Goal: Find contact information: Find contact information

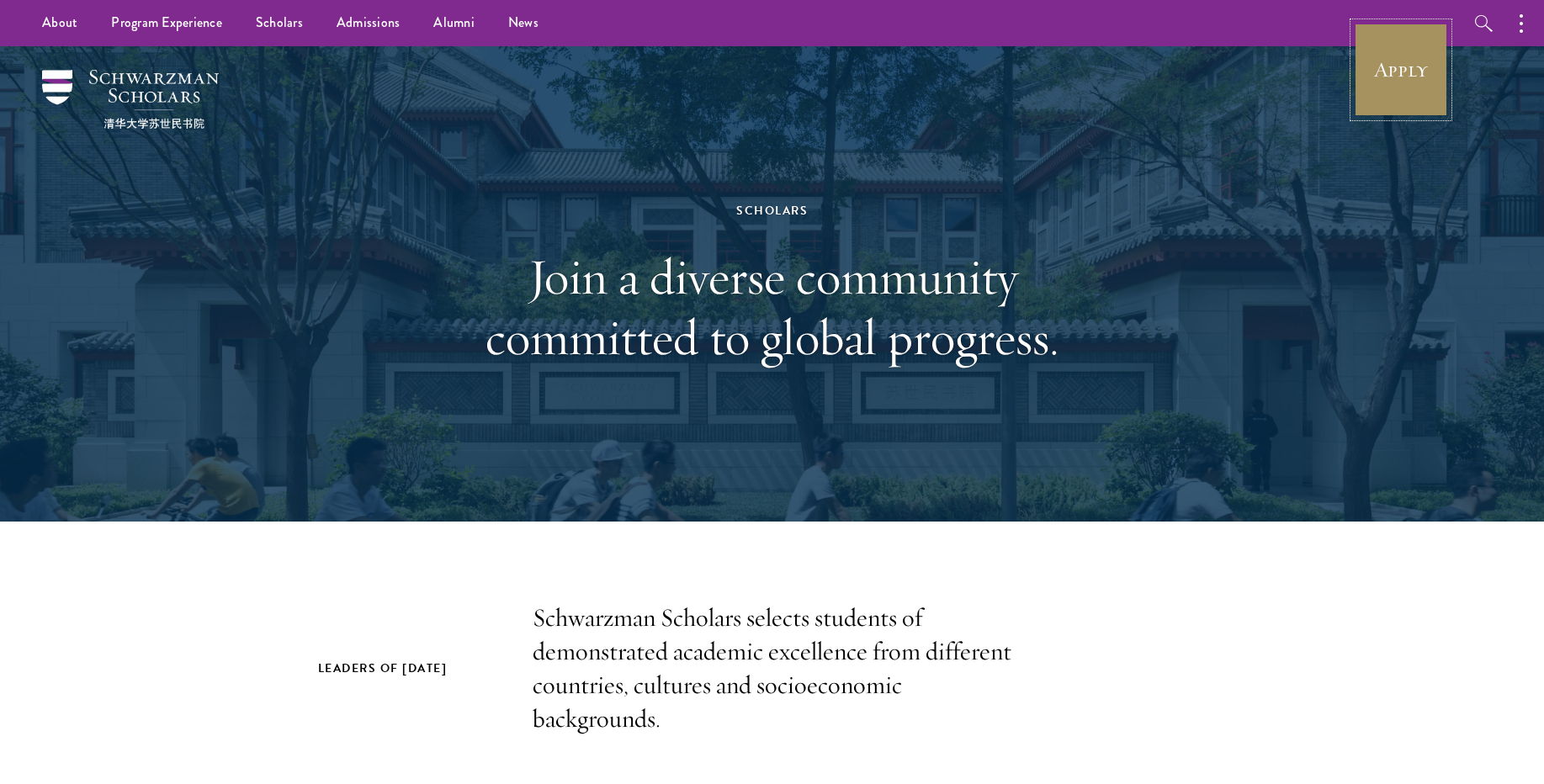
click at [1402, 83] on link "Apply" at bounding box center [1401, 70] width 95 height 94
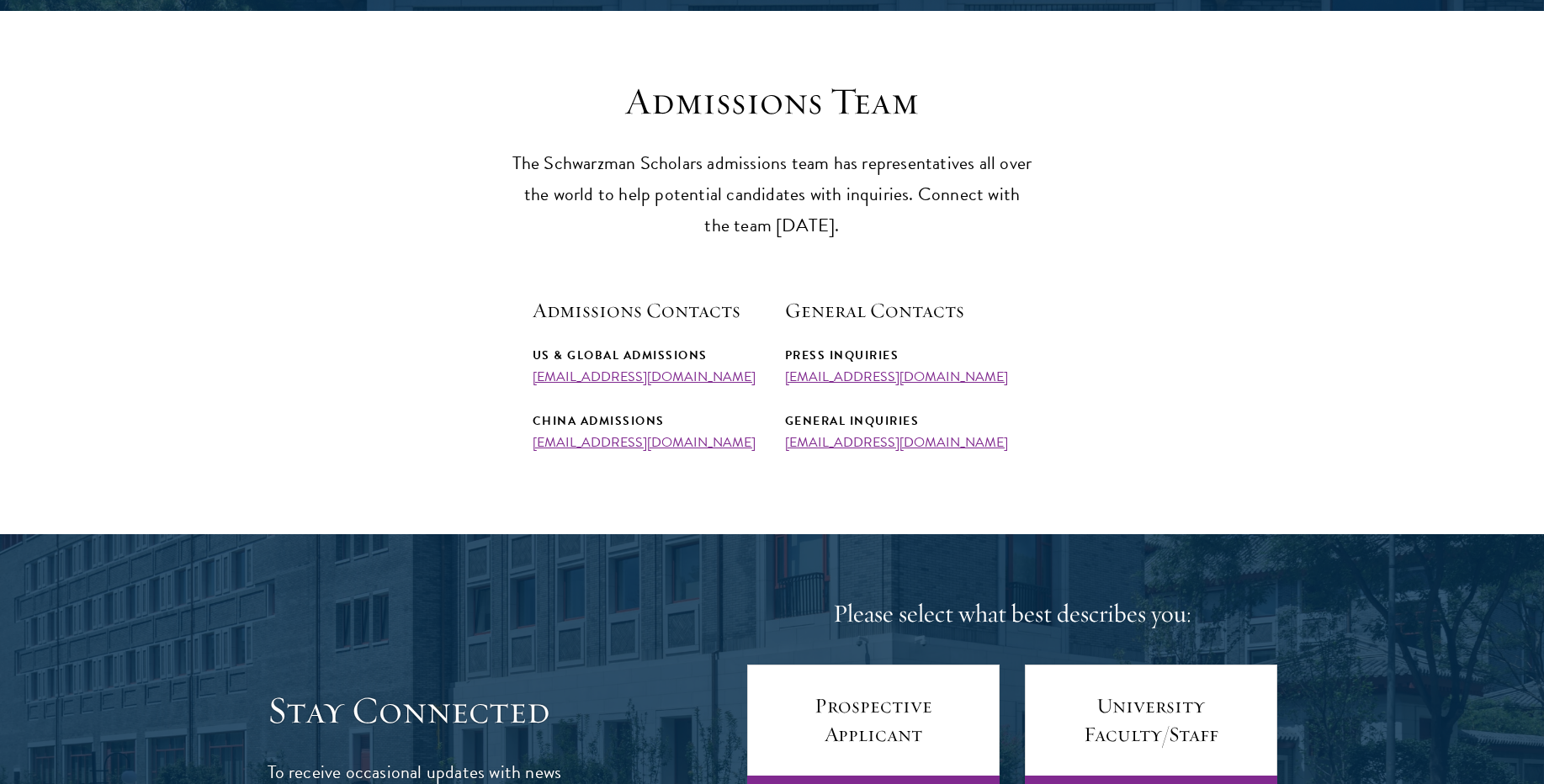
scroll to position [433, 0]
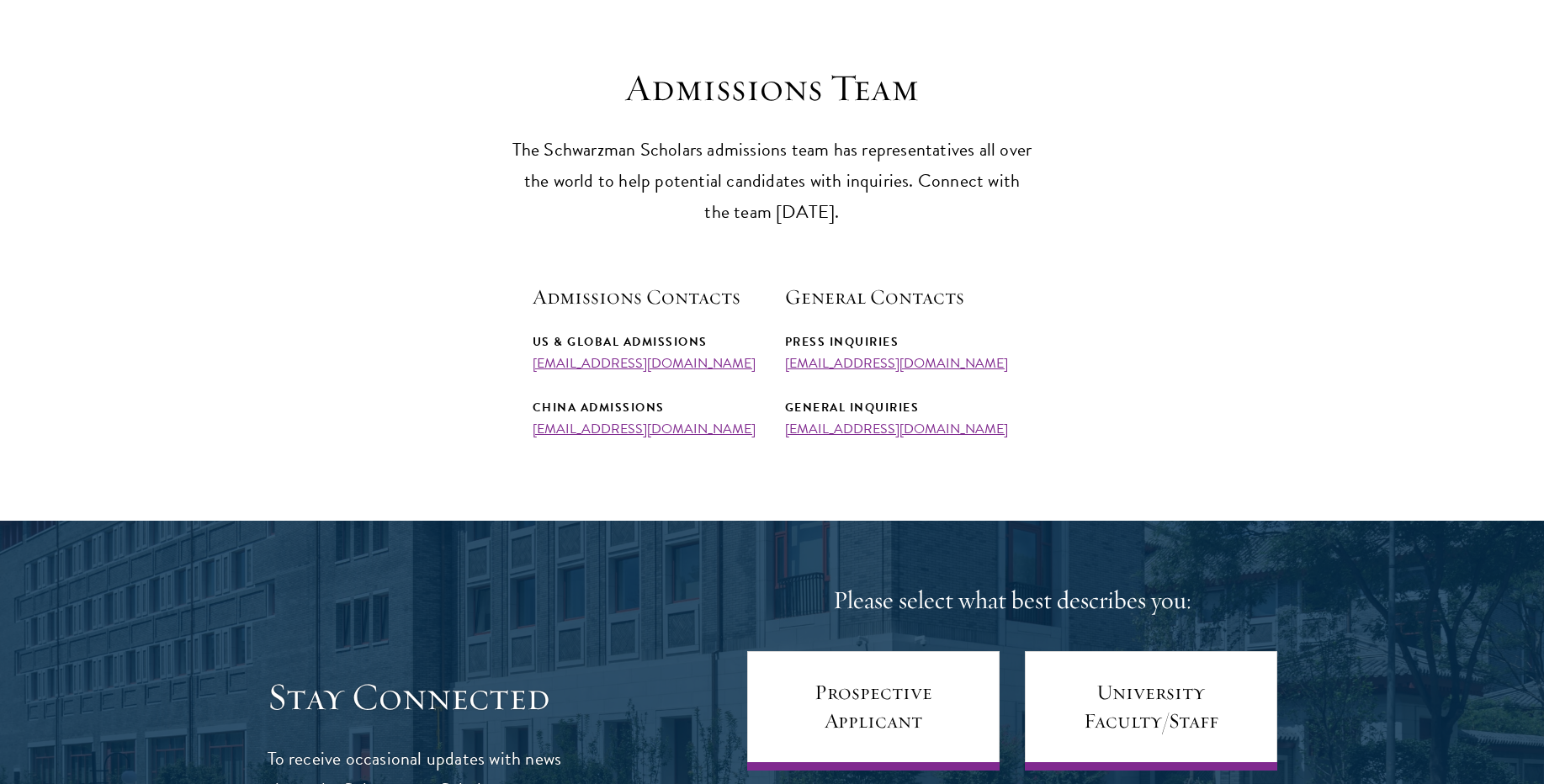
drag, startPoint x: 497, startPoint y: 371, endPoint x: 740, endPoint y: 368, distance: 243.0
click at [740, 368] on section "Admissions Team The Schwarzman Scholars admissions team has representatives all…" at bounding box center [772, 250] width 1544 height 372
copy link "[EMAIL_ADDRESS][DOMAIN_NAME]"
